Goal: Transaction & Acquisition: Purchase product/service

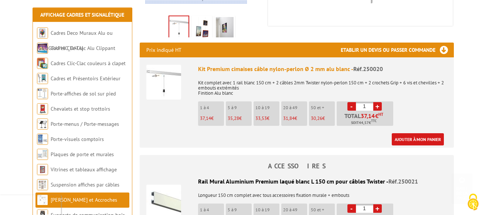
scroll to position [264, 0]
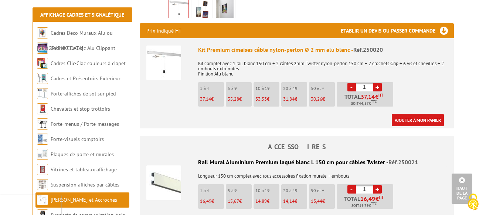
click at [208, 96] on span "37,14" at bounding box center [205, 99] width 11 height 6
click at [411, 114] on link "Ajouter à mon panier" at bounding box center [417, 120] width 52 height 12
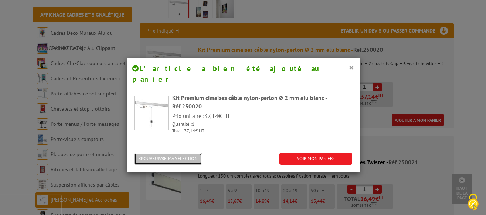
click at [196, 153] on button "POURSUIVRE MA SÉLECTION" at bounding box center [168, 159] width 68 height 12
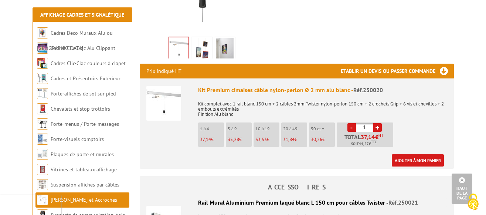
scroll to position [226, 0]
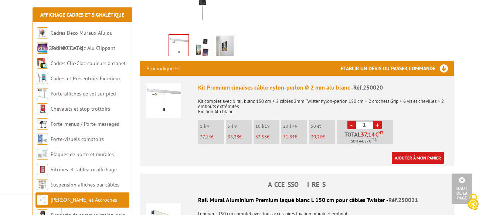
click at [378, 120] on link "+" at bounding box center [377, 124] width 8 height 8
type input "4"
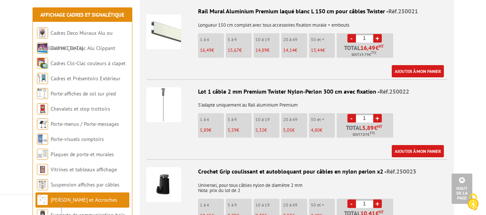
scroll to position [377, 0]
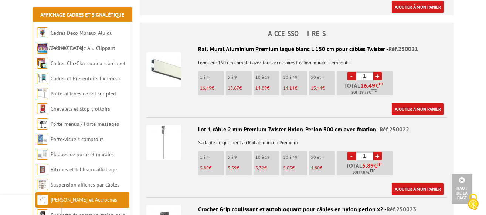
click at [218, 182] on div "Ajouter à mon panier" at bounding box center [294, 188] width 297 height 12
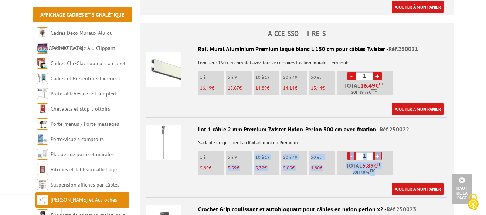
drag, startPoint x: 218, startPoint y: 177, endPoint x: 229, endPoint y: 158, distance: 21.2
click at [229, 158] on div "Lot 1 câble 2 mm Premium Twister Nylon-Perlon 300 cm avec fixation - Réf.250022…" at bounding box center [296, 160] width 301 height 70
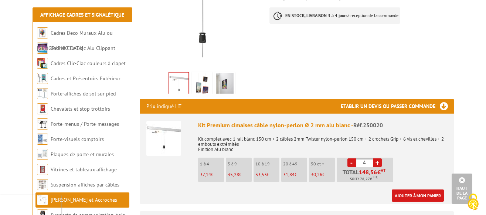
scroll to position [151, 0]
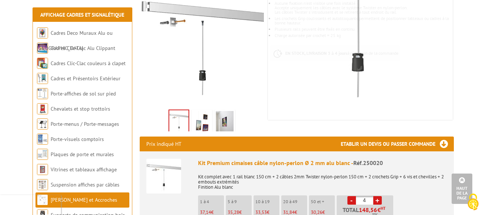
click at [203, 113] on img at bounding box center [202, 122] width 18 height 23
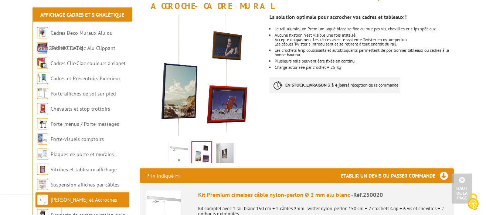
scroll to position [113, 0]
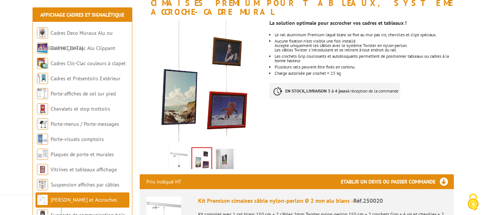
click at [227, 148] on img at bounding box center [225, 159] width 18 height 23
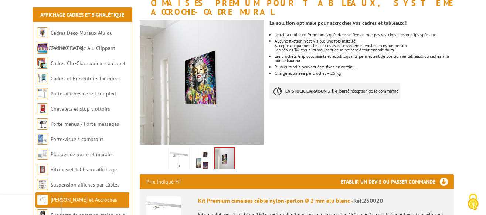
click at [181, 154] on img at bounding box center [179, 159] width 18 height 23
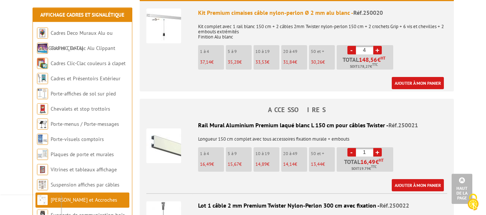
scroll to position [301, 0]
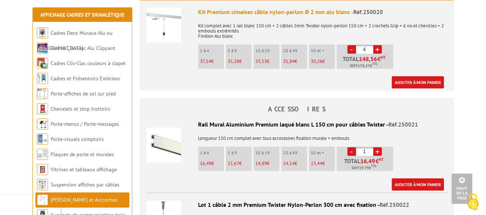
click at [378, 147] on link "+" at bounding box center [377, 151] width 8 height 8
click at [353, 147] on link "-" at bounding box center [351, 151] width 8 height 8
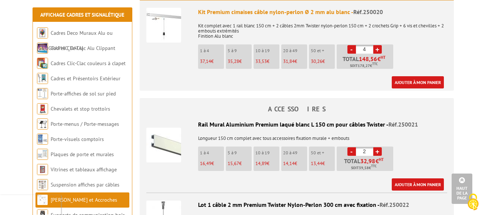
click at [353, 147] on link "-" at bounding box center [351, 151] width 8 height 8
type input "1"
click at [353, 147] on link "-" at bounding box center [351, 151] width 8 height 8
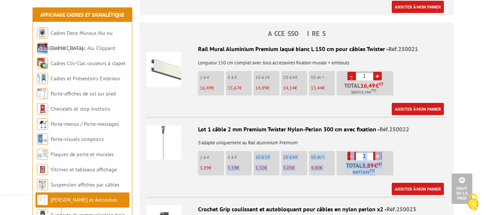
scroll to position [414, 0]
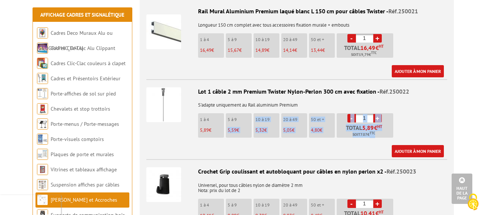
click at [377, 114] on link "+" at bounding box center [377, 118] width 8 height 8
type input "3"
click at [414, 145] on link "Ajouter à mon panier" at bounding box center [417, 151] width 52 height 12
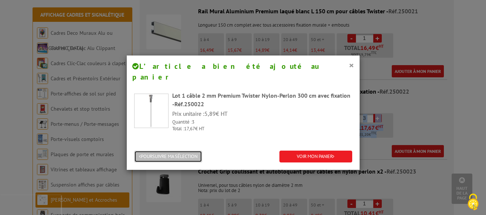
click at [186, 150] on button "POURSUIVRE MA SÉLECTION" at bounding box center [168, 156] width 68 height 12
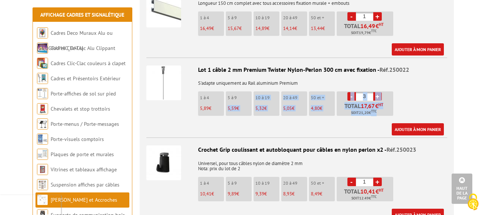
scroll to position [452, 0]
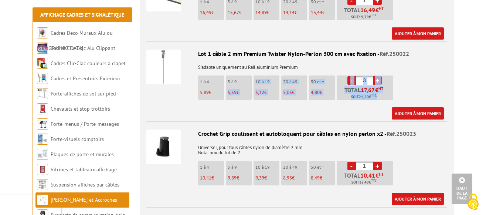
click at [376, 161] on link "+" at bounding box center [377, 165] width 8 height 8
type input "3"
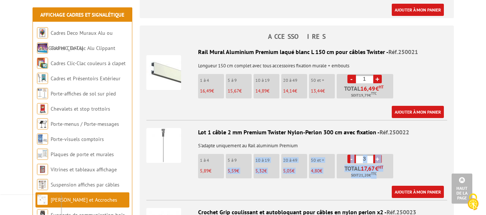
scroll to position [377, 0]
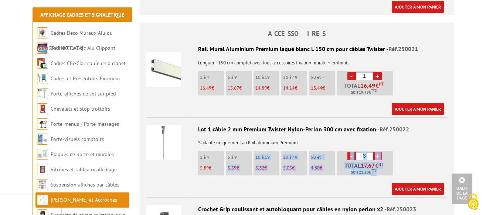
click at [407, 182] on link "Ajouter à mon panier" at bounding box center [417, 188] width 52 height 12
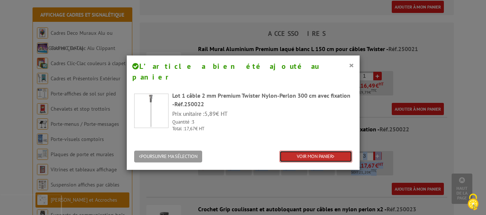
click at [307, 150] on link "VOIR MON PANIER" at bounding box center [315, 156] width 73 height 12
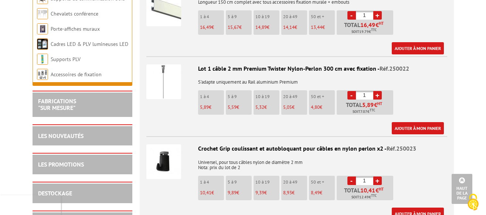
scroll to position [452, 0]
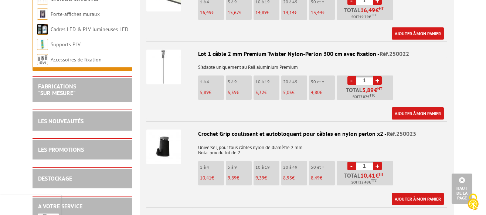
click at [376, 161] on link "+" at bounding box center [377, 165] width 8 height 8
type input "5"
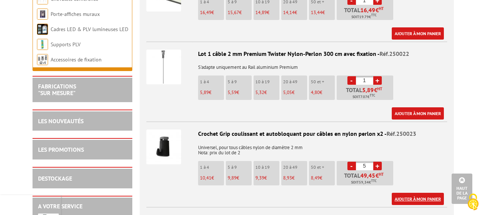
click at [407, 192] on link "Ajouter à mon panier" at bounding box center [417, 198] width 52 height 12
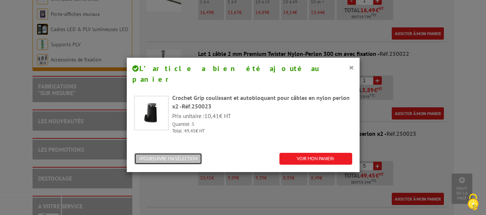
click at [171, 153] on button "POURSUIVRE MA SÉLECTION" at bounding box center [168, 159] width 68 height 12
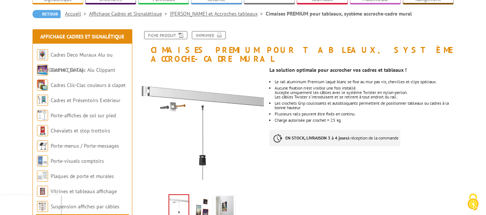
scroll to position [0, 0]
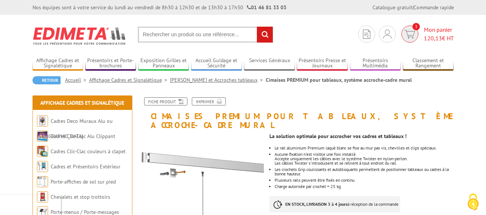
click at [430, 34] on span "Mon panier 120,13 € HT" at bounding box center [439, 33] width 30 height 17
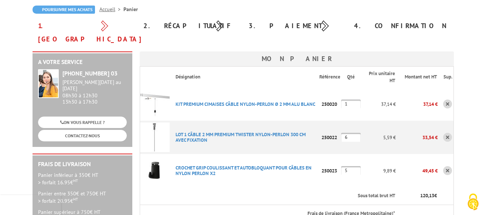
scroll to position [75, 0]
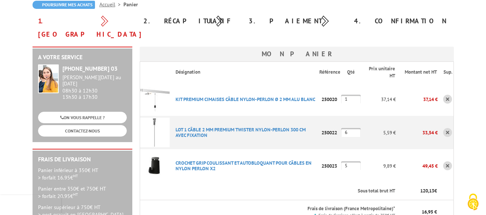
click at [353, 95] on input "1" at bounding box center [351, 99] width 20 height 9
click at [359, 95] on input "1" at bounding box center [351, 99] width 20 height 9
type input "4"
click at [355, 161] on input "5" at bounding box center [351, 165] width 20 height 9
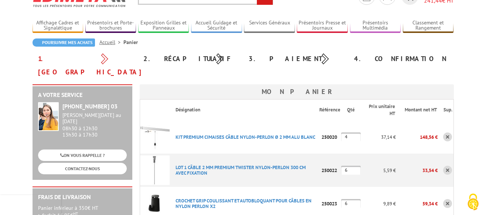
scroll to position [0, 0]
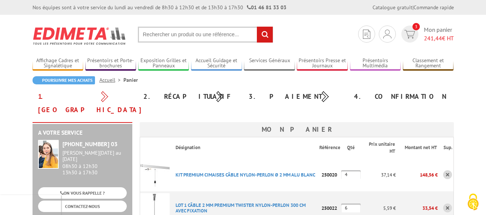
type input "6"
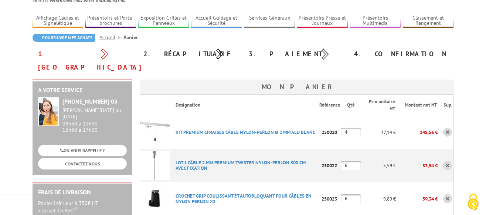
scroll to position [75, 0]
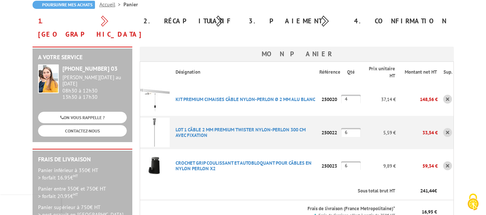
click at [161, 84] on img at bounding box center [155, 99] width 30 height 30
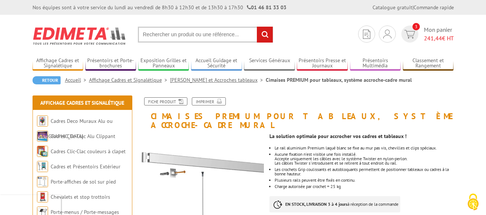
click at [207, 80] on link "[PERSON_NAME] et Accroches tableaux" at bounding box center [218, 79] width 96 height 7
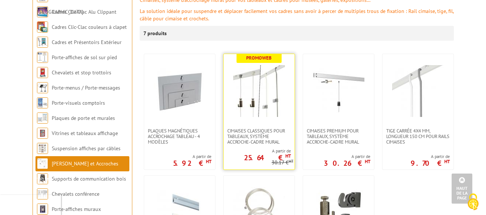
scroll to position [113, 0]
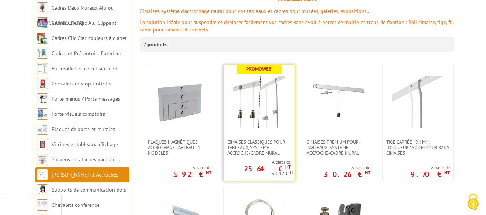
click at [257, 101] on img at bounding box center [259, 102] width 52 height 52
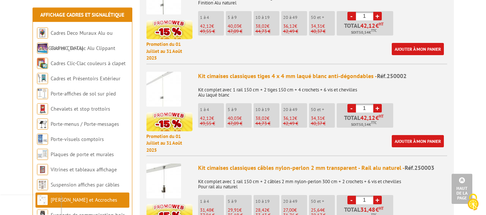
scroll to position [377, 0]
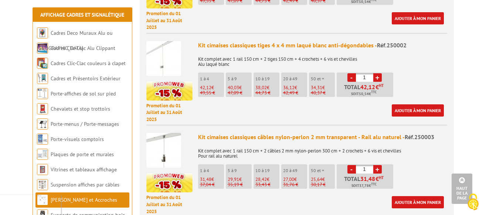
click at [378, 73] on link "+" at bounding box center [377, 77] width 8 height 8
type input "4"
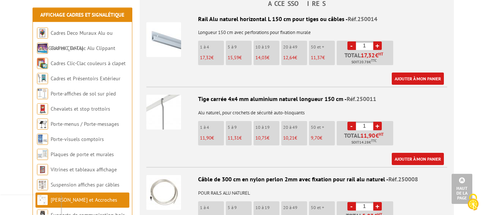
scroll to position [716, 0]
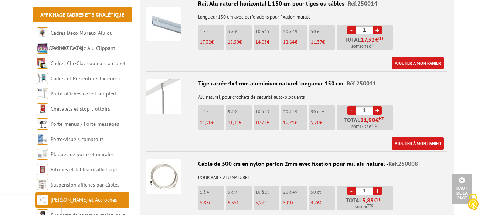
click at [379, 106] on link "+" at bounding box center [377, 110] width 8 height 8
type input "4"
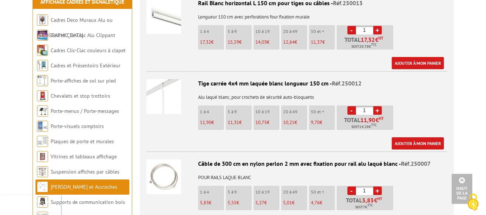
scroll to position [942, 0]
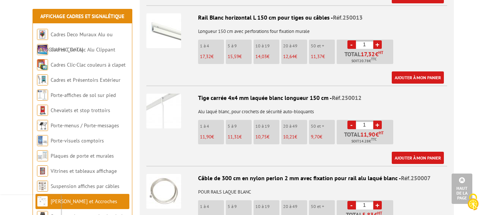
click at [377, 120] on link "+" at bounding box center [377, 124] width 8 height 8
click at [350, 120] on link "-" at bounding box center [351, 124] width 8 height 8
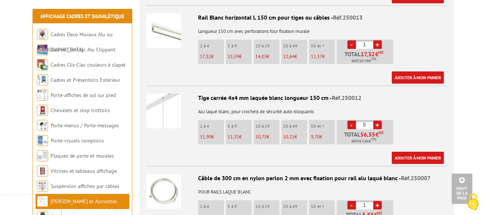
type input "4"
click at [412, 151] on link "Ajouter à mon panier" at bounding box center [417, 157] width 52 height 12
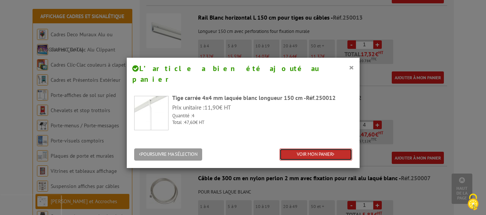
click at [322, 148] on link "VOIR MON PANIER" at bounding box center [315, 154] width 73 height 12
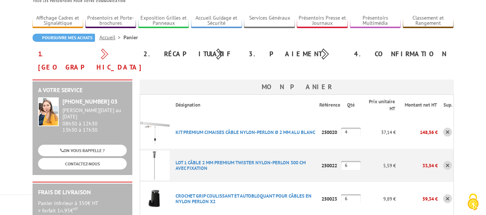
scroll to position [75, 0]
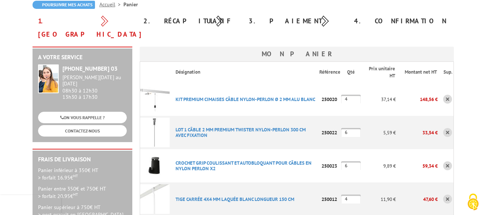
click at [449, 95] on link at bounding box center [447, 99] width 9 height 9
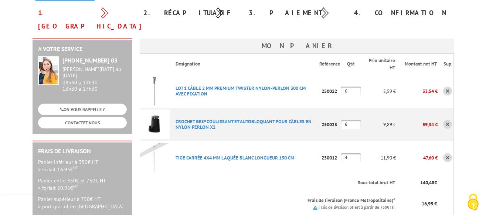
scroll to position [75, 0]
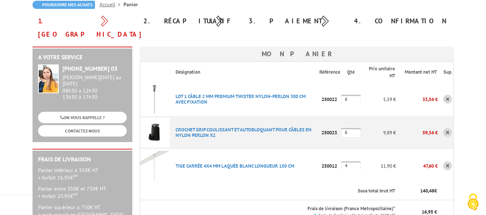
click at [446, 128] on link at bounding box center [447, 132] width 9 height 9
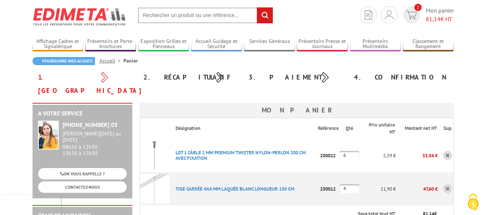
scroll to position [38, 0]
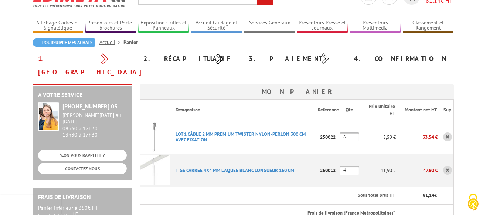
click at [449, 132] on link at bounding box center [447, 136] width 9 height 9
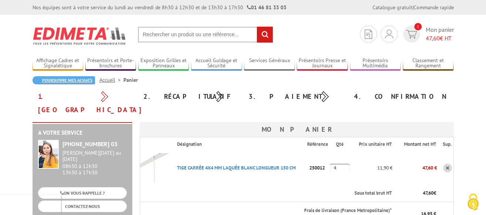
click at [81, 81] on link "Poursuivre mes achats" at bounding box center [63, 80] width 62 height 8
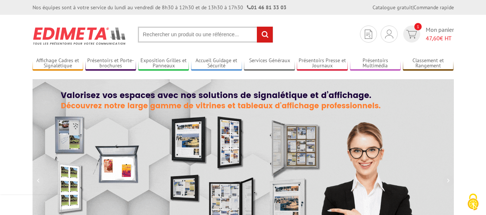
click at [150, 35] on input "text" at bounding box center [205, 35] width 135 height 16
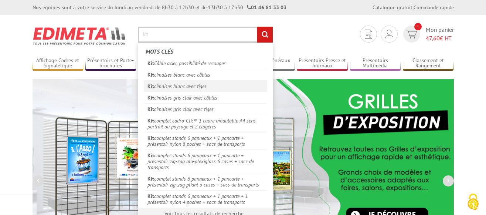
type input "kit"
click at [184, 88] on link "Kit cimaises blanc avec tiges" at bounding box center [205, 85] width 123 height 11
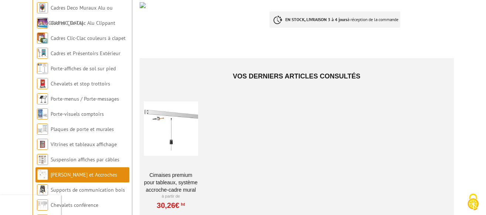
scroll to position [151, 0]
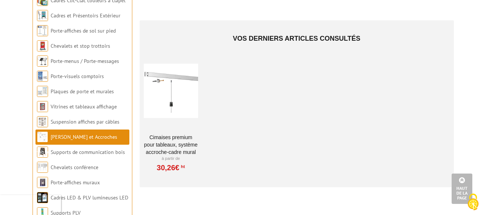
click at [169, 103] on div at bounding box center [171, 91] width 54 height 74
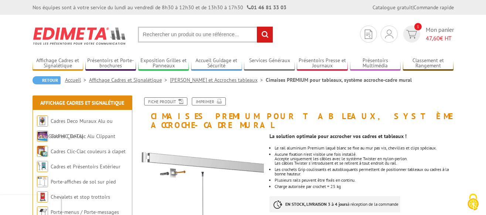
click at [218, 81] on link "[PERSON_NAME] et Accroches tableaux" at bounding box center [218, 79] width 96 height 7
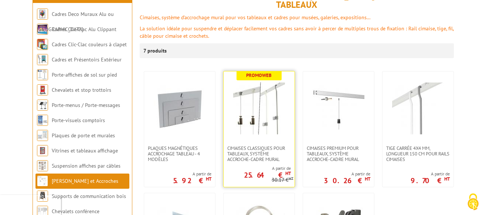
scroll to position [113, 0]
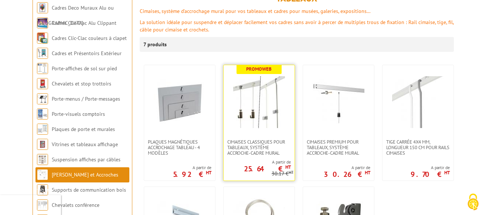
click at [254, 85] on img at bounding box center [259, 102] width 52 height 52
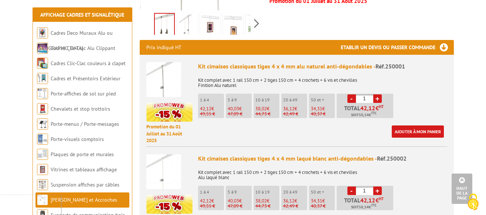
scroll to position [301, 0]
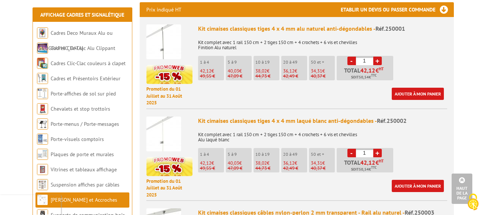
click at [379, 148] on link "+" at bounding box center [377, 152] width 8 height 8
click at [378, 148] on link "+" at bounding box center [377, 152] width 8 height 8
type input "4"
click at [407, 179] on link "Ajouter à mon panier" at bounding box center [417, 185] width 52 height 12
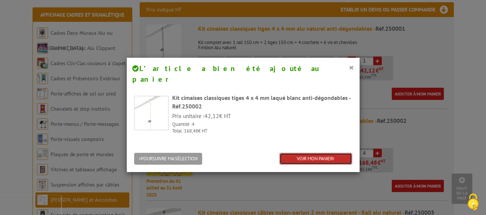
click at [328, 153] on link "VOIR MON PANIER" at bounding box center [315, 159] width 73 height 12
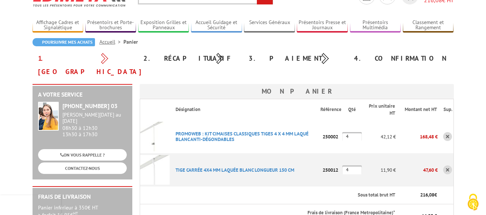
scroll to position [38, 0]
click at [208, 131] on link "PROMOWEB : KIT CIMAISES CLASSIQUES TIGES 4 X 4 MM LAQUé BLANC ANTI-DéGONDABLES" at bounding box center [241, 137] width 133 height 12
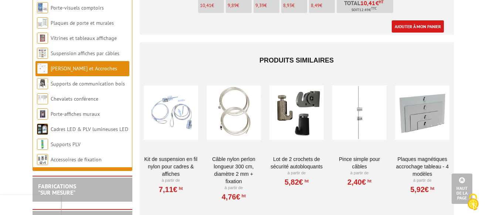
scroll to position [1431, 0]
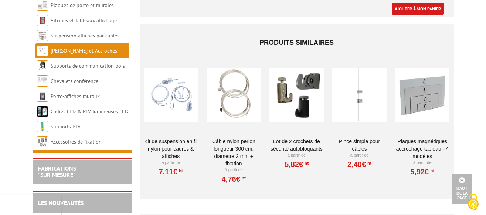
click at [302, 152] on p "À partir de" at bounding box center [296, 155] width 54 height 6
click at [302, 97] on div at bounding box center [296, 95] width 54 height 74
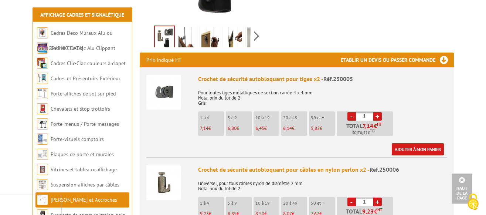
scroll to position [226, 0]
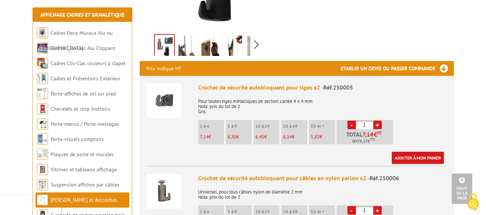
click at [378, 120] on link "+" at bounding box center [377, 124] width 8 height 8
click at [379, 120] on link "+" at bounding box center [377, 124] width 8 height 8
click at [381, 120] on link "+" at bounding box center [377, 124] width 8 height 8
type input "4"
click at [411, 151] on link "Ajouter à mon panier" at bounding box center [417, 157] width 52 height 12
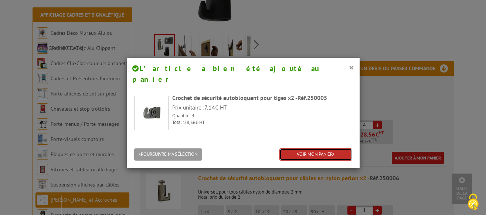
click at [312, 148] on link "VOIR MON PANIER" at bounding box center [315, 154] width 73 height 12
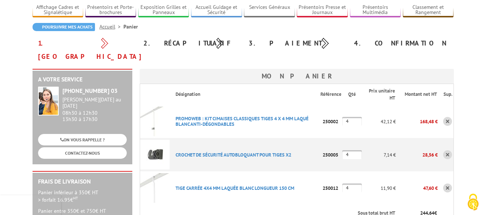
scroll to position [75, 0]
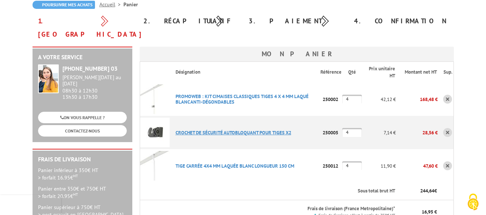
click at [272, 129] on link "CROCHET DE SéCURITé AUTOBLOQUANT POUR TIGES X2" at bounding box center [233, 132] width 116 height 6
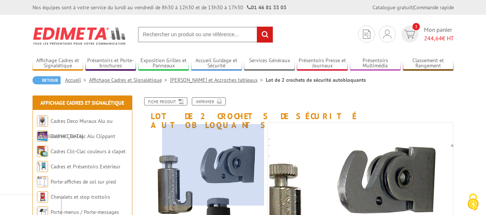
click at [237, 125] on div at bounding box center [213, 164] width 102 height 81
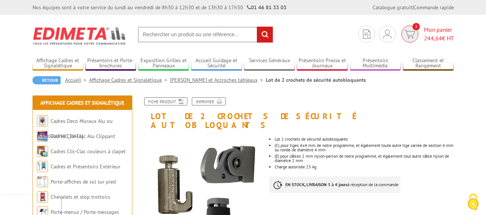
click at [434, 31] on span "Mon panier 244,64 € HT" at bounding box center [439, 33] width 30 height 17
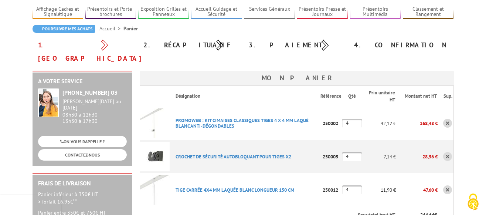
scroll to position [75, 0]
